Goal: Find specific page/section: Find specific page/section

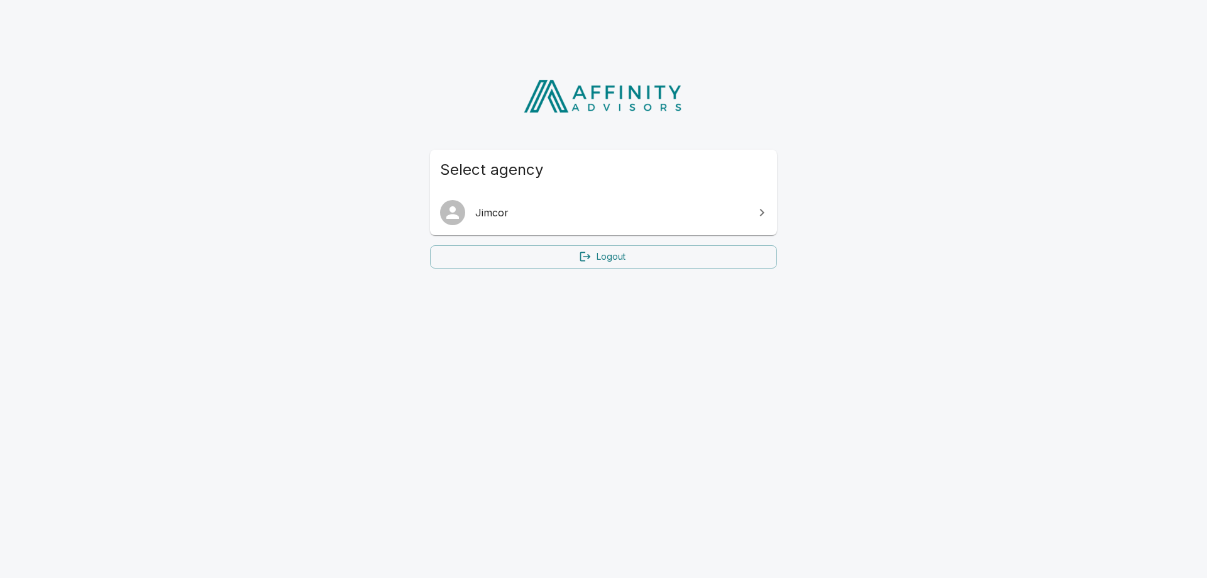
click at [517, 209] on span "Jimcor" at bounding box center [611, 212] width 272 height 15
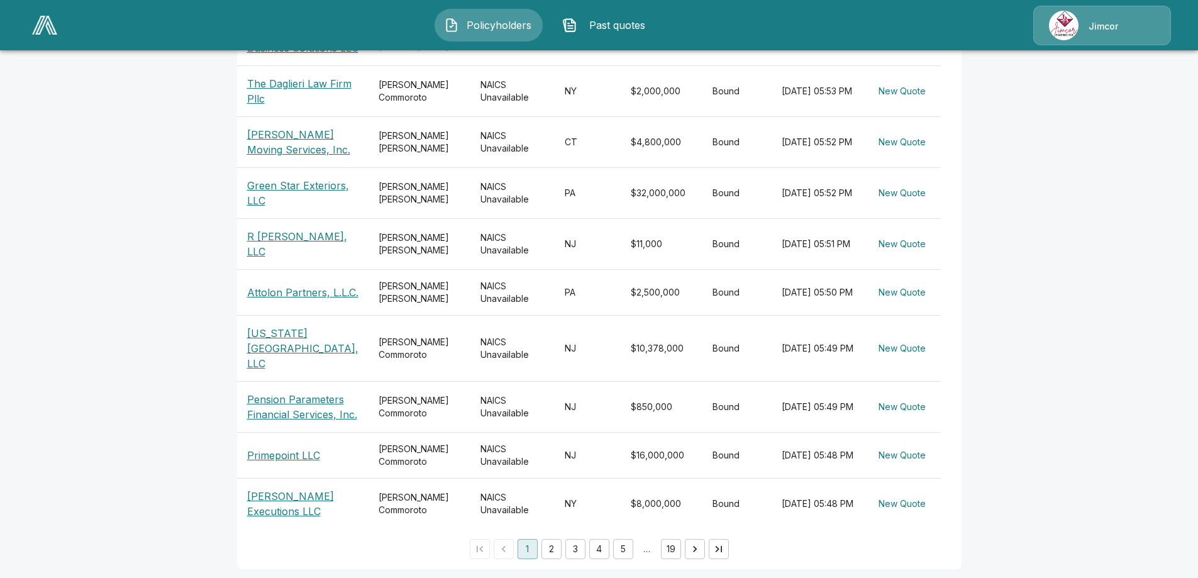
scroll to position [365, 0]
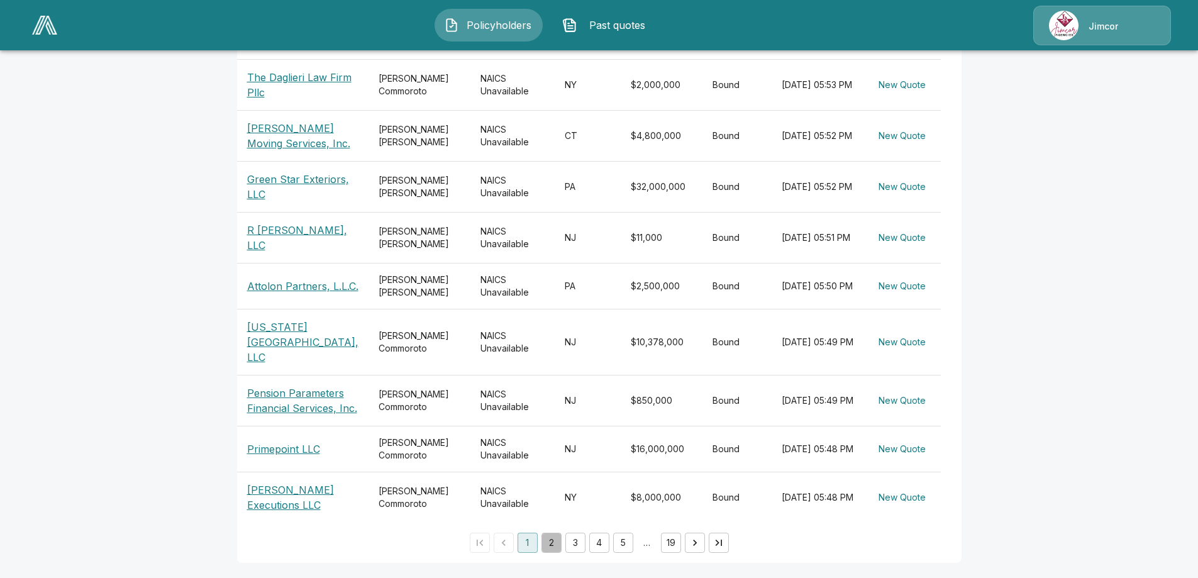
click at [553, 540] on button "2" at bounding box center [551, 542] width 20 height 20
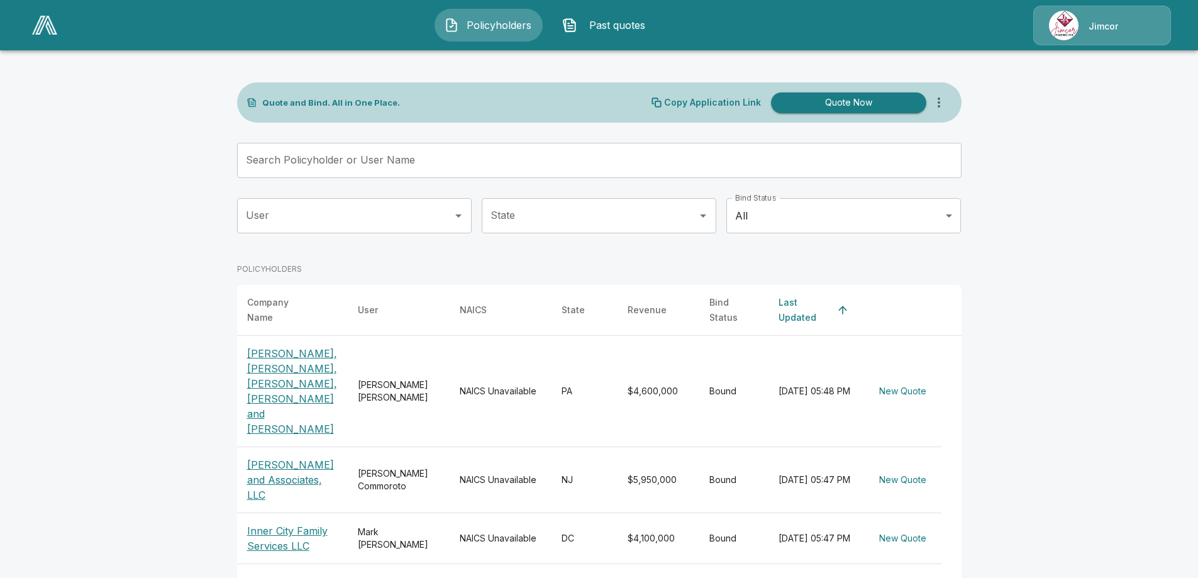
click at [338, 158] on input "Search Policyholder or User Name" at bounding box center [592, 160] width 710 height 35
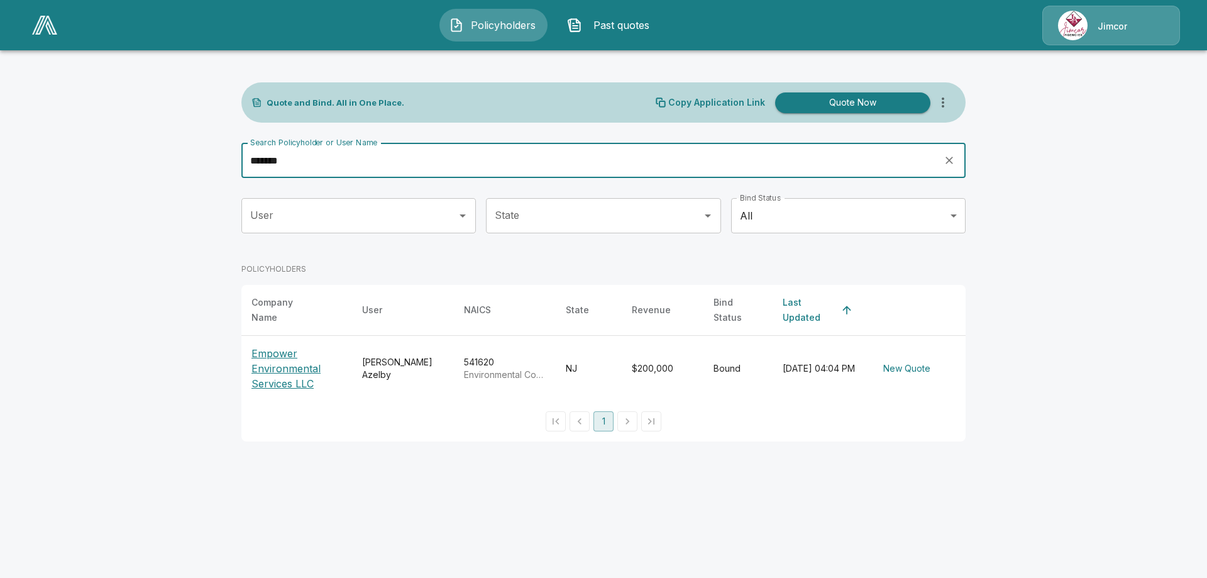
type input "*******"
click at [279, 361] on p "Empower Environmental Services LLC" at bounding box center [296, 368] width 91 height 45
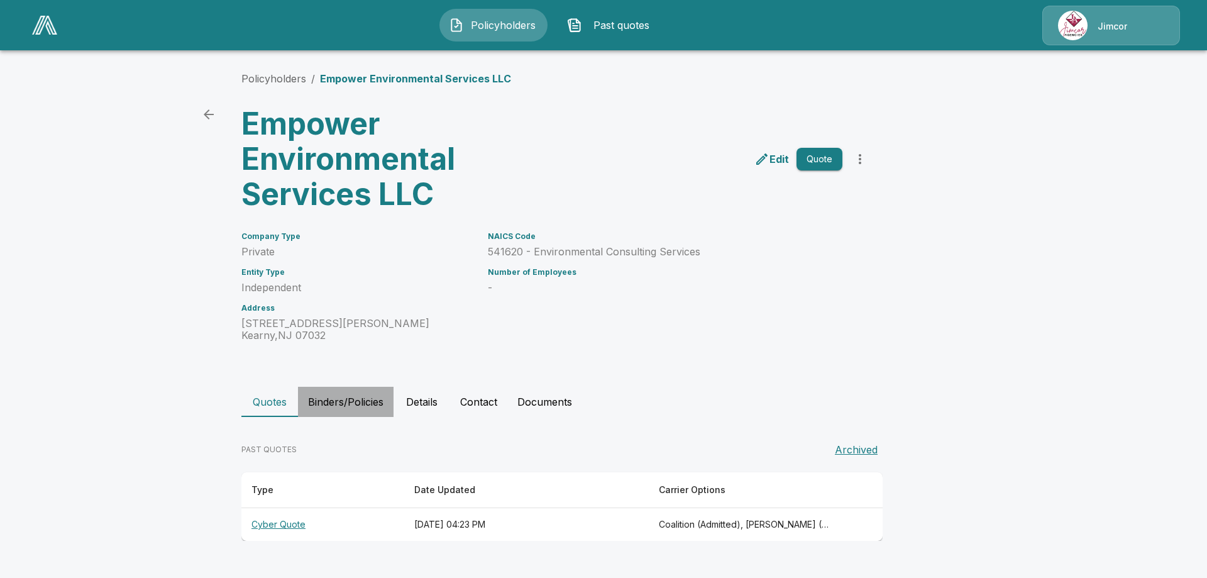
click at [343, 402] on button "Binders/Policies" at bounding box center [346, 402] width 96 height 30
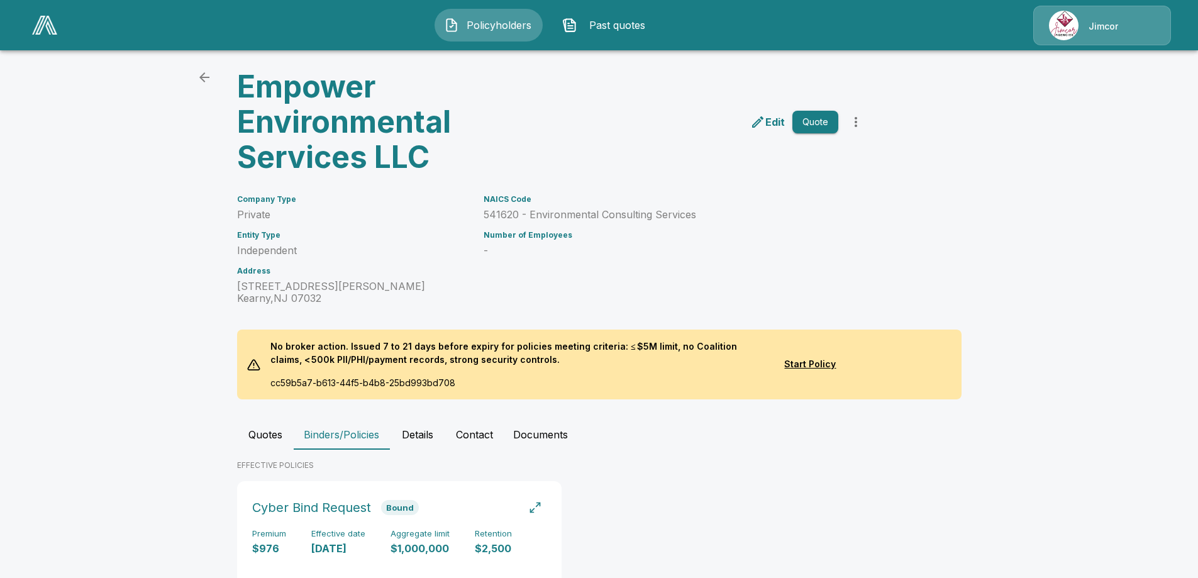
scroll to position [121, 0]
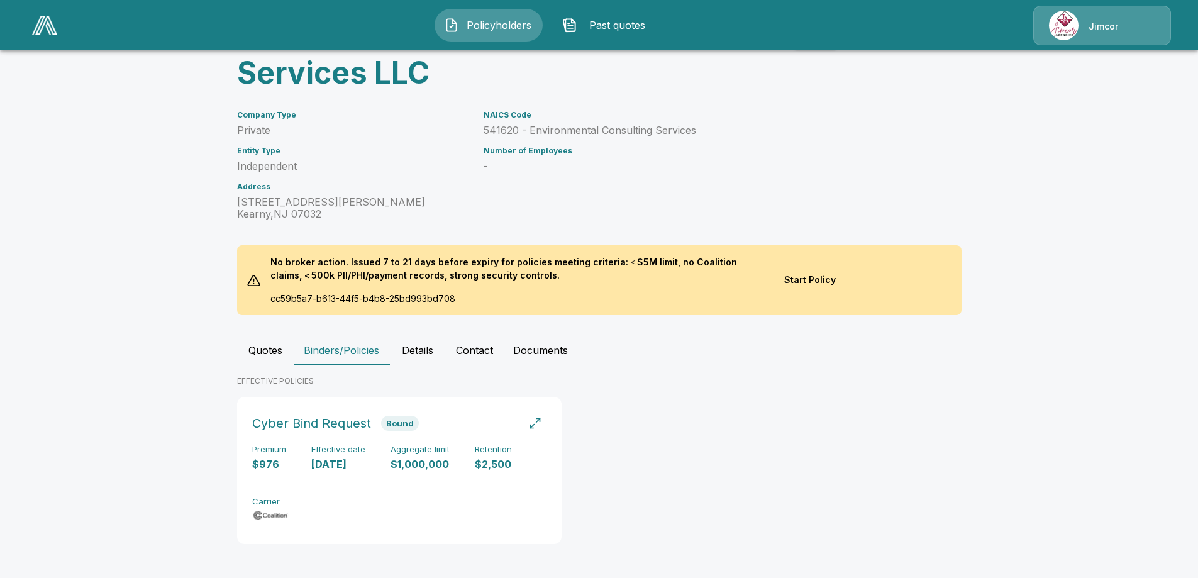
click at [424, 350] on button "Details" at bounding box center [417, 350] width 57 height 30
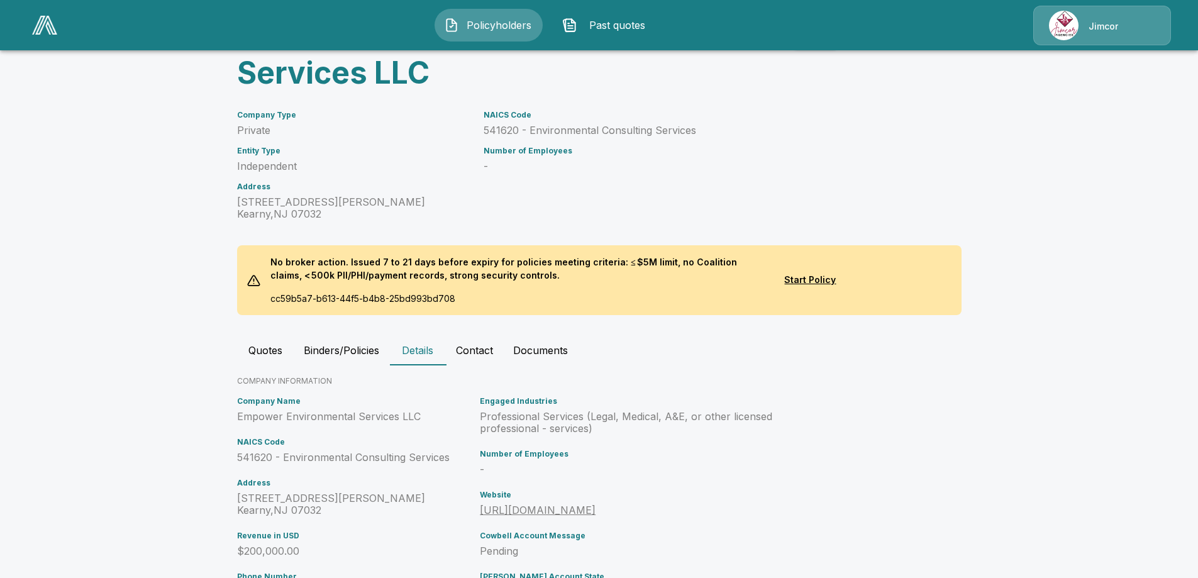
click at [553, 351] on button "Documents" at bounding box center [540, 350] width 75 height 30
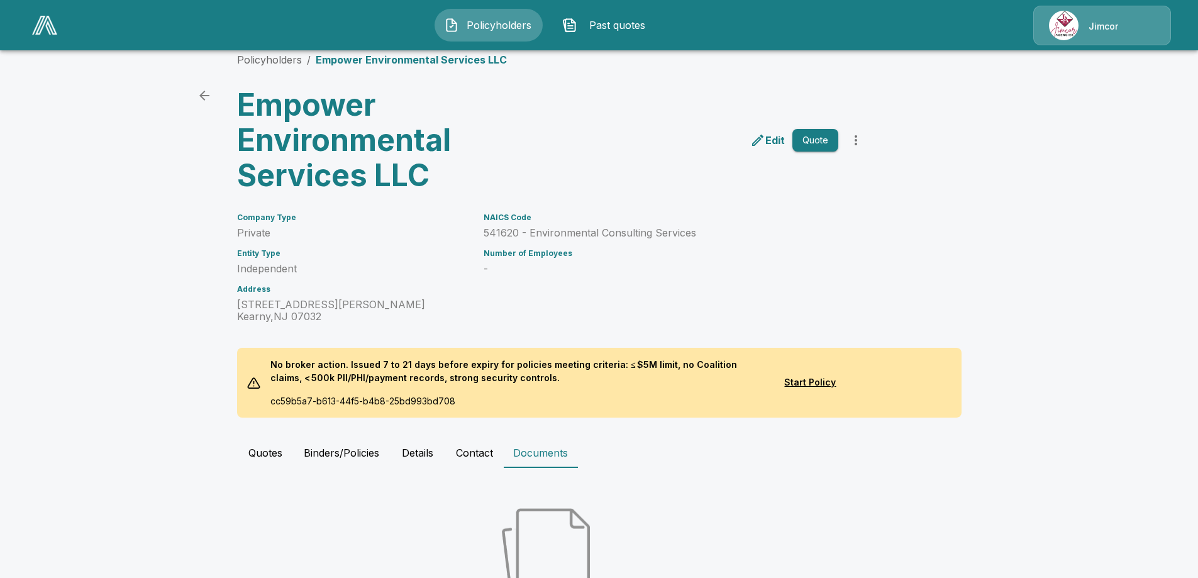
scroll to position [0, 0]
